Goal: Find specific page/section: Find specific page/section

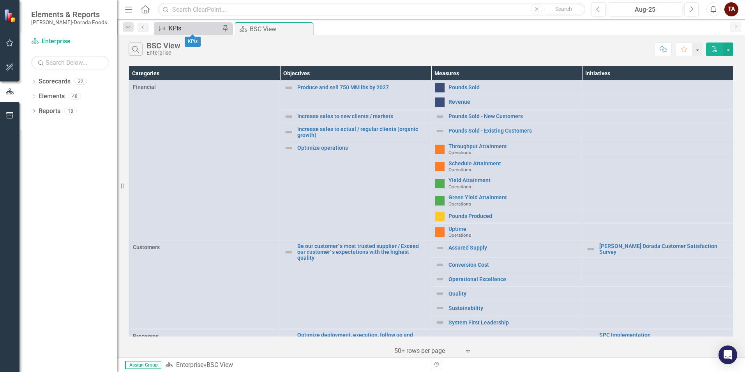
click at [210, 26] on div "KPIs" at bounding box center [194, 28] width 51 height 10
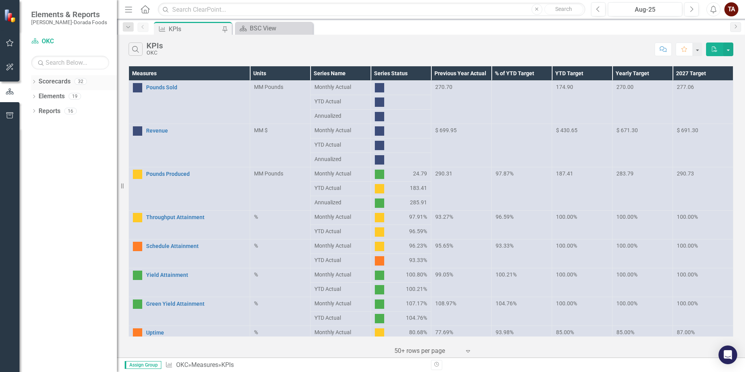
click at [34, 83] on icon "Dropdown" at bounding box center [33, 82] width 5 height 4
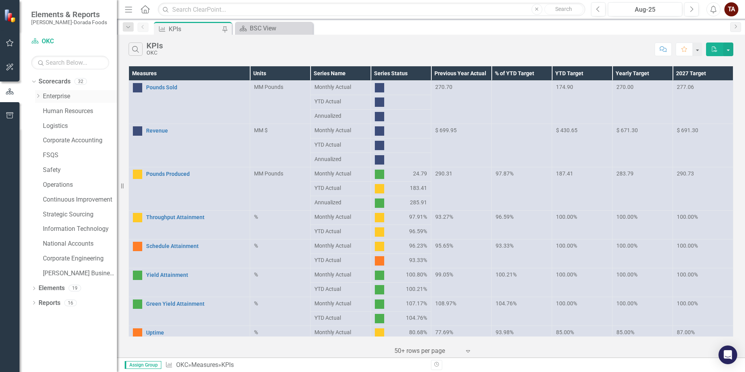
click at [41, 95] on icon "Dropdown" at bounding box center [38, 96] width 6 height 5
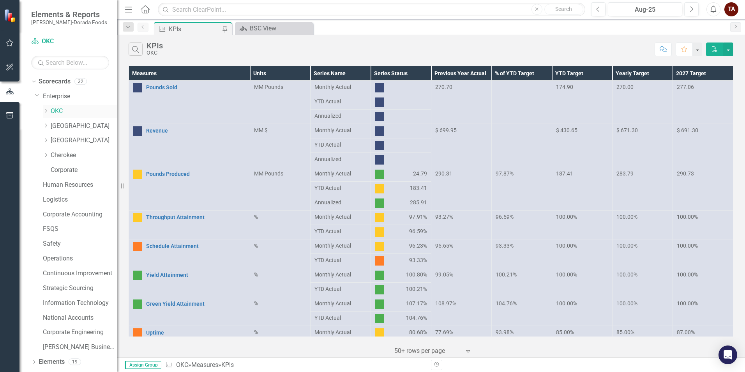
click at [60, 113] on link "OKC" at bounding box center [84, 111] width 66 height 9
click at [55, 111] on link "OKC" at bounding box center [84, 111] width 66 height 9
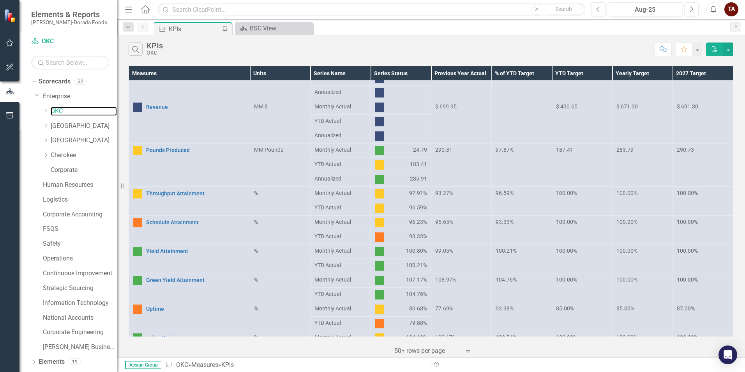
scroll to position [63, 0]
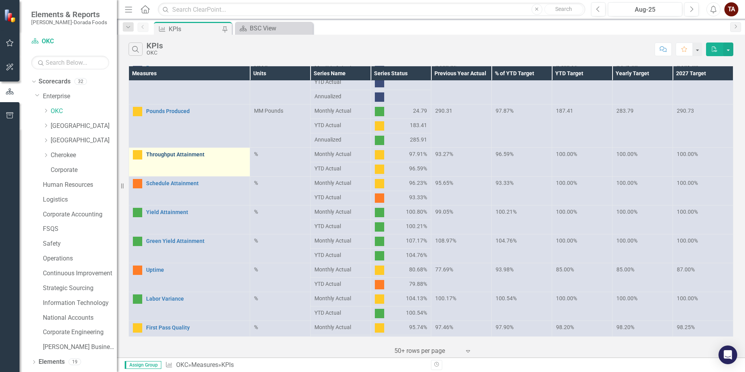
click at [176, 154] on link "Throughput Attainment" at bounding box center [196, 155] width 100 height 6
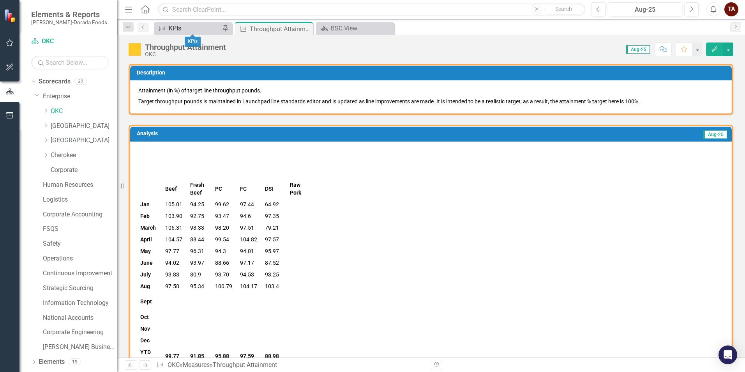
click at [196, 29] on div "KPIs" at bounding box center [194, 28] width 51 height 10
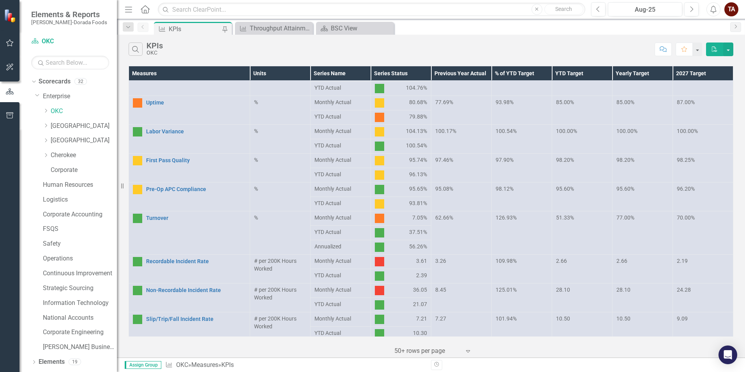
scroll to position [234, 0]
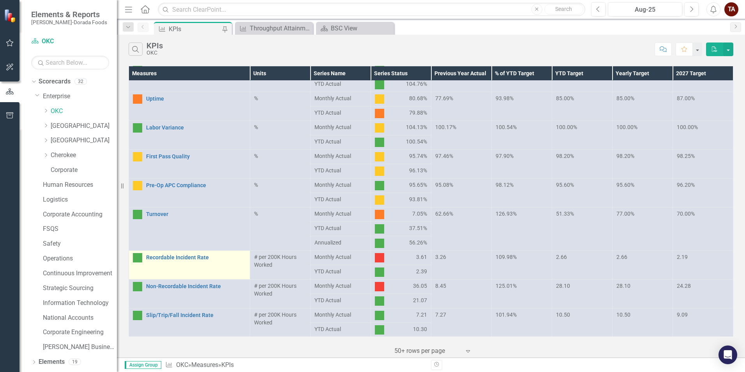
click at [204, 262] on div "Recordable Incident Rate" at bounding box center [189, 257] width 113 height 9
click at [180, 258] on link "Recordable Incident Rate" at bounding box center [196, 258] width 100 height 6
